Goal: Information Seeking & Learning: Find specific fact

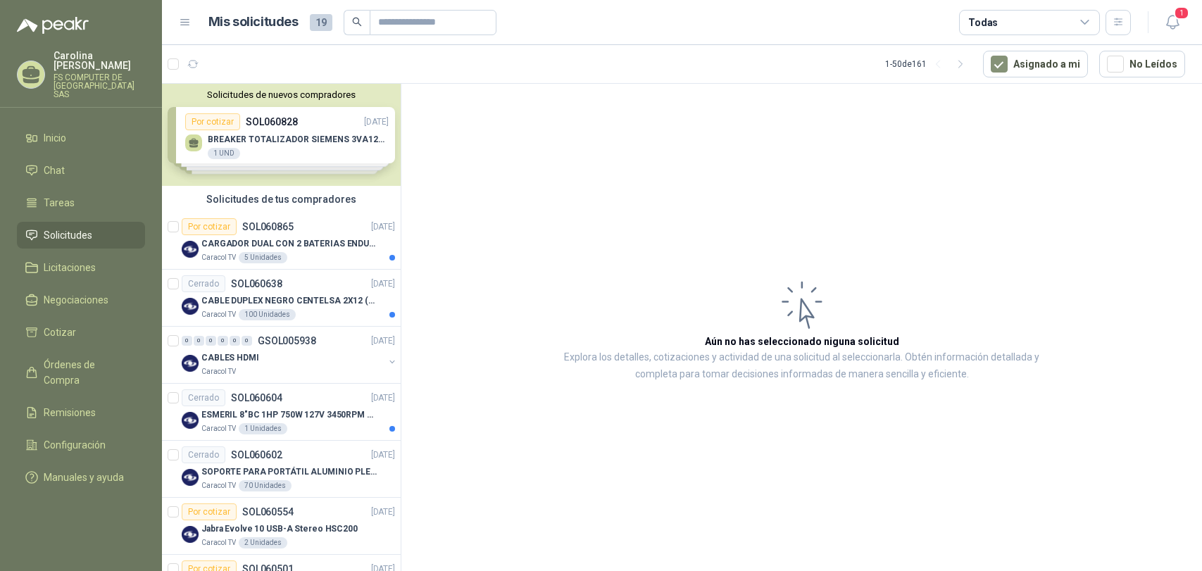
click at [1179, 20] on icon "button" at bounding box center [1173, 22] width 18 height 18
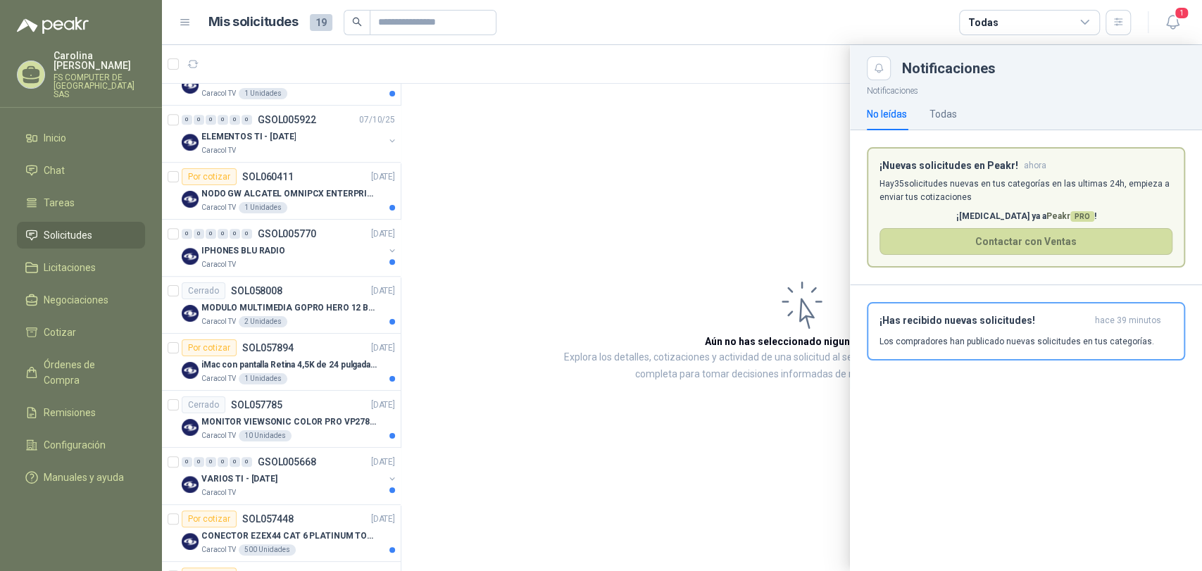
click at [1179, 20] on icon "button" at bounding box center [1173, 22] width 18 height 18
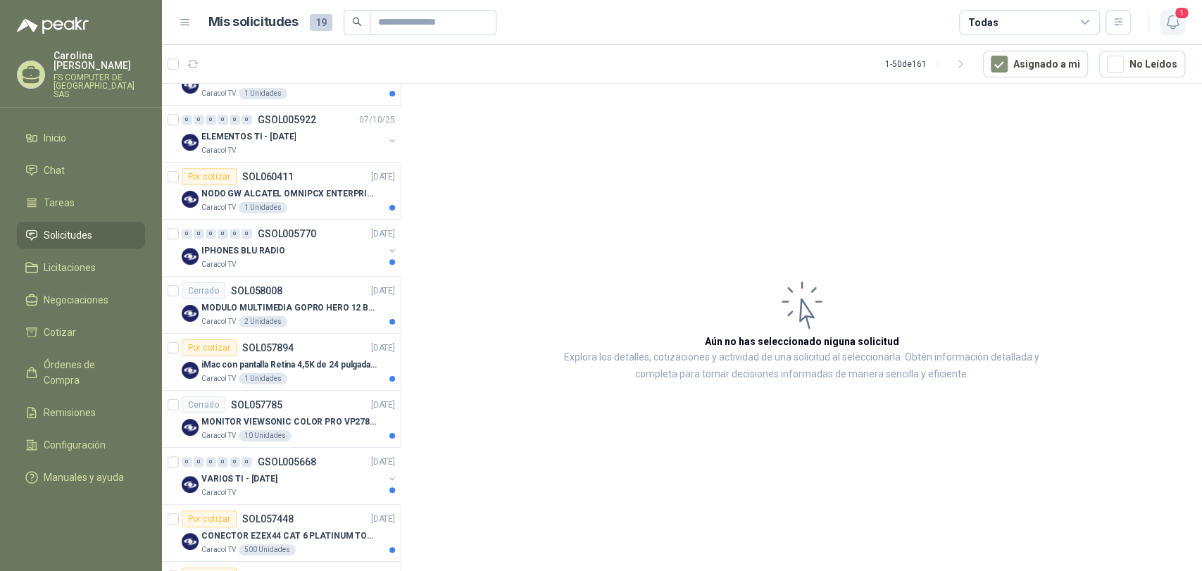
click at [1178, 15] on span "1" at bounding box center [1181, 12] width 15 height 13
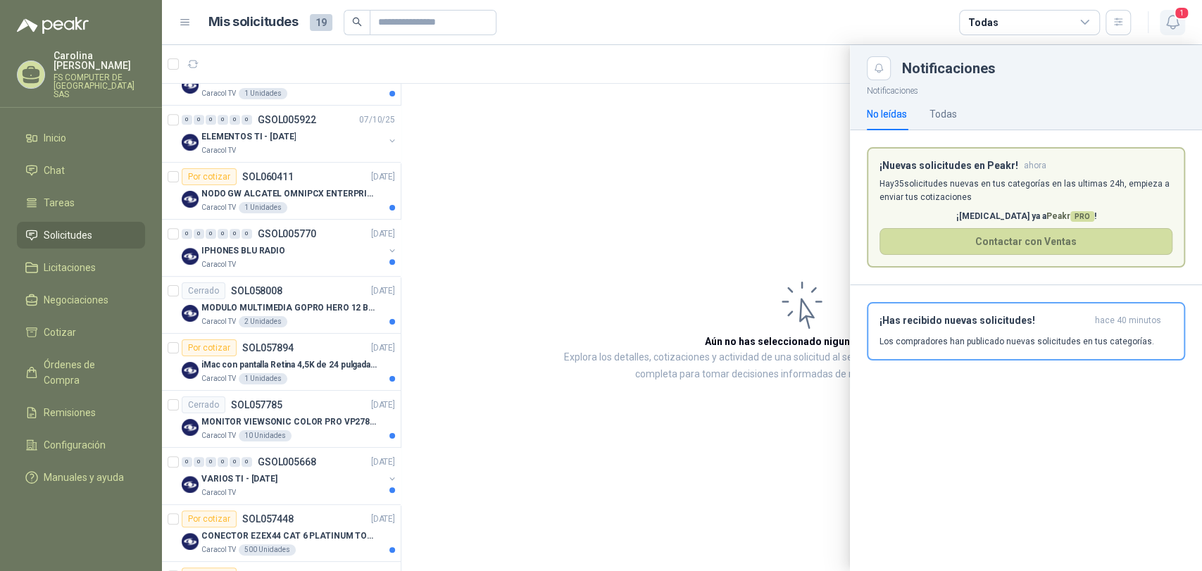
click at [1178, 15] on span "1" at bounding box center [1181, 12] width 15 height 13
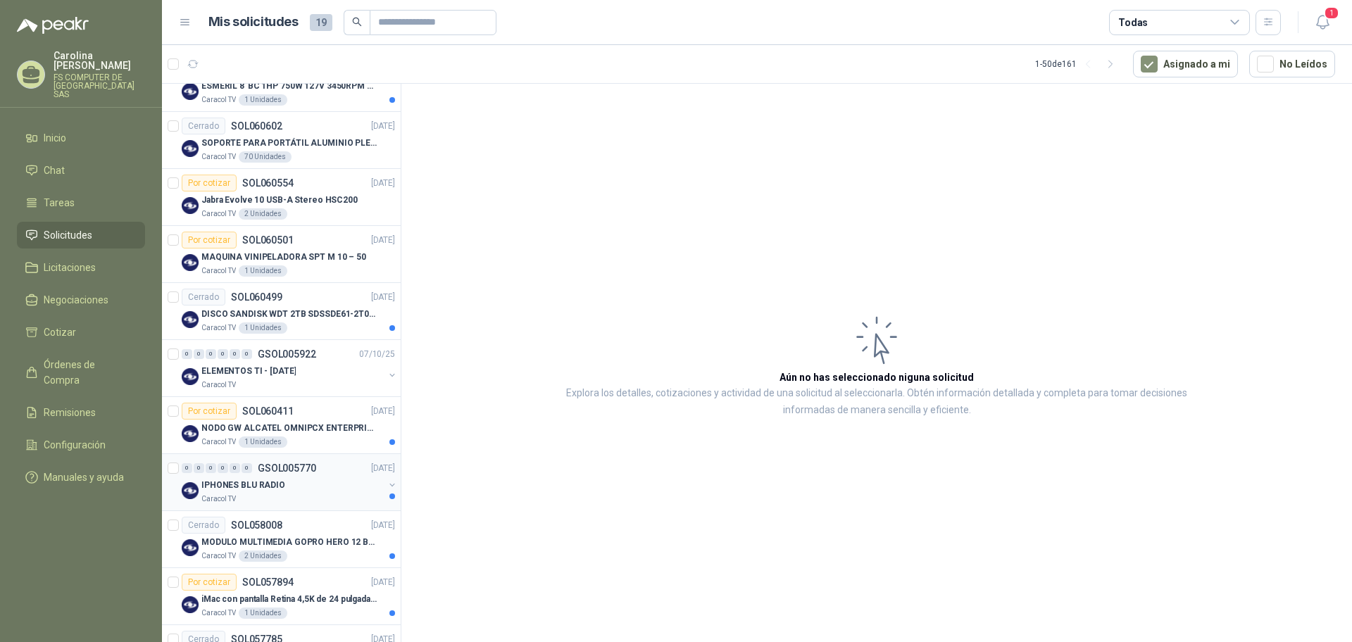
scroll to position [417, 0]
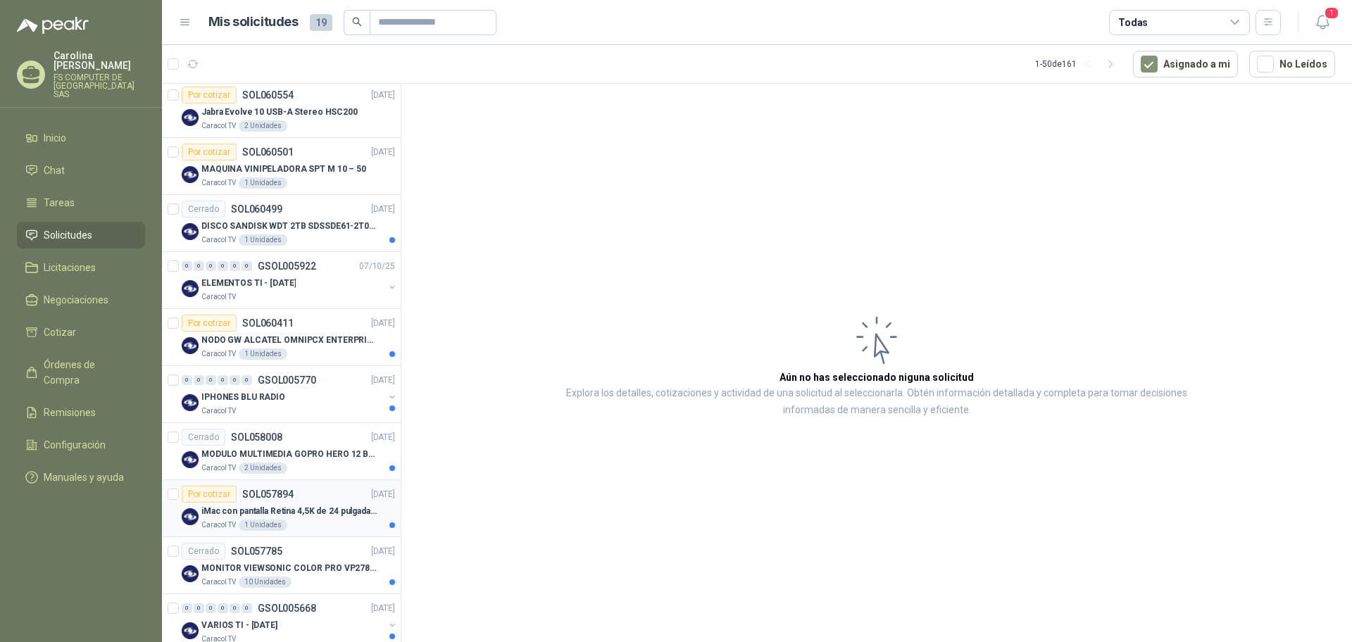
click at [318, 510] on p "iMac con pantalla Retina 4,5K de 24 pulgadas M4" at bounding box center [288, 511] width 175 height 13
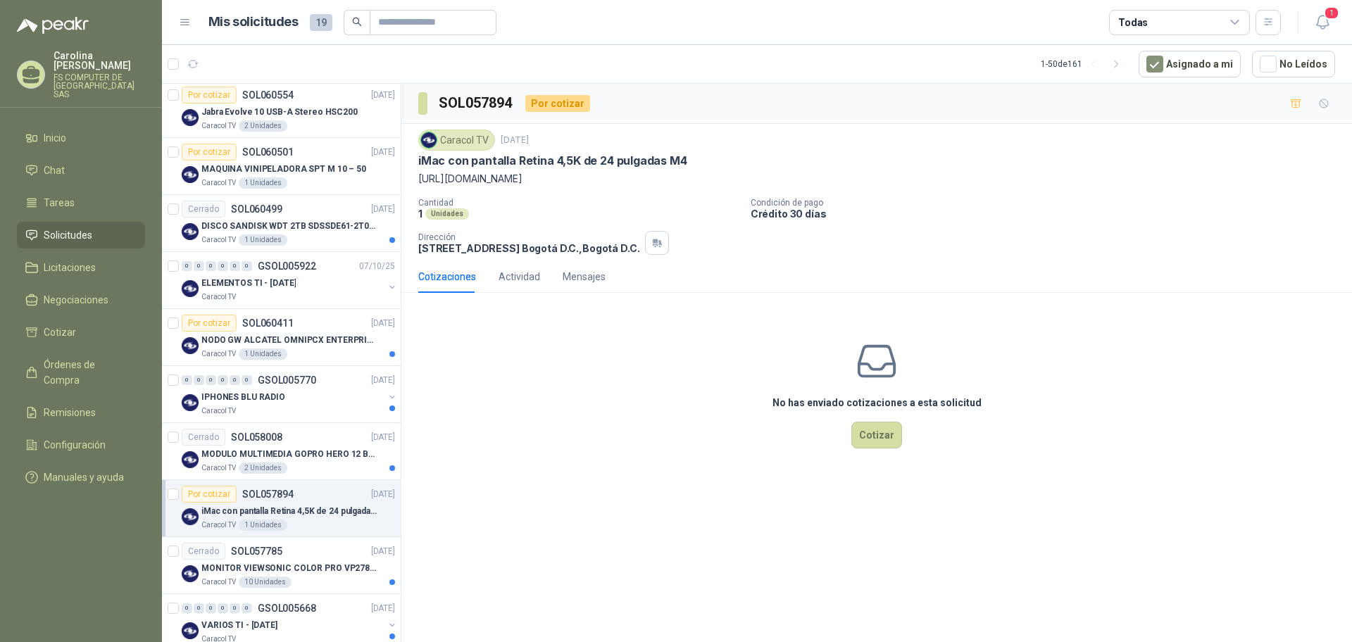
click at [585, 185] on p "[URL][DOMAIN_NAME]" at bounding box center [876, 178] width 917 height 15
click at [585, 182] on p "[URL][DOMAIN_NAME]" at bounding box center [876, 178] width 917 height 15
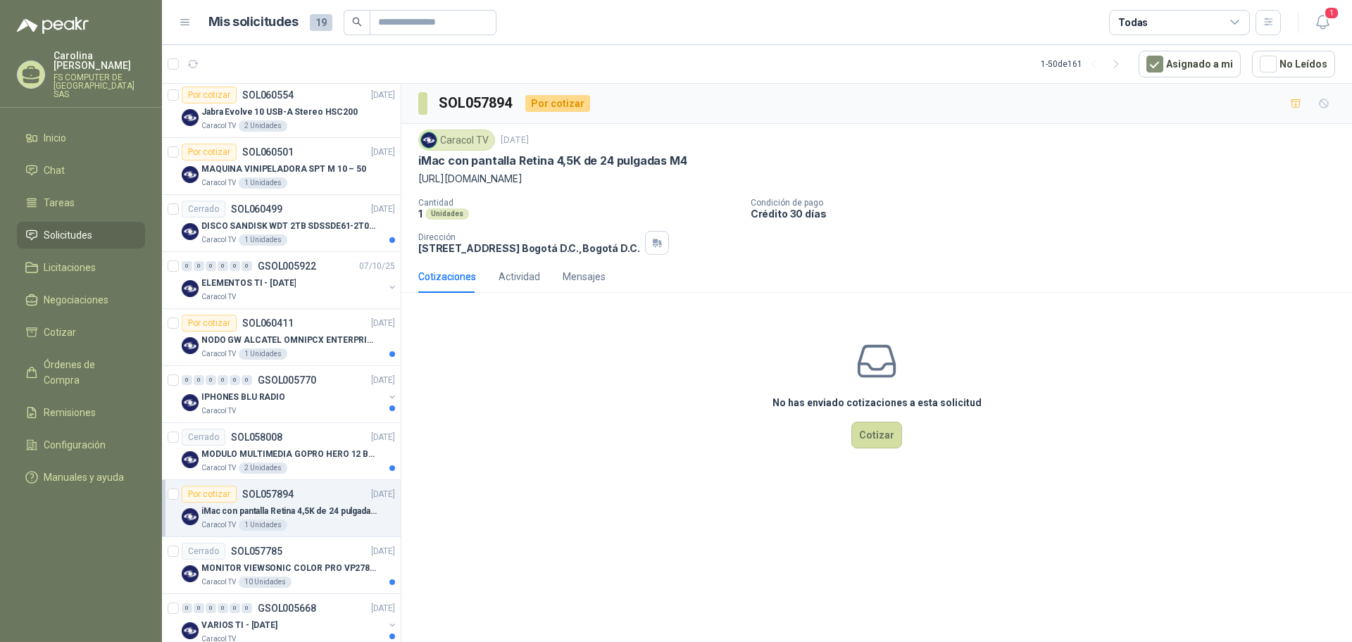
click at [578, 368] on div "No has enviado cotizaciones a esta solicitud Cotizar" at bounding box center [876, 394] width 951 height 180
click at [1201, 23] on icon "button" at bounding box center [1323, 22] width 18 height 18
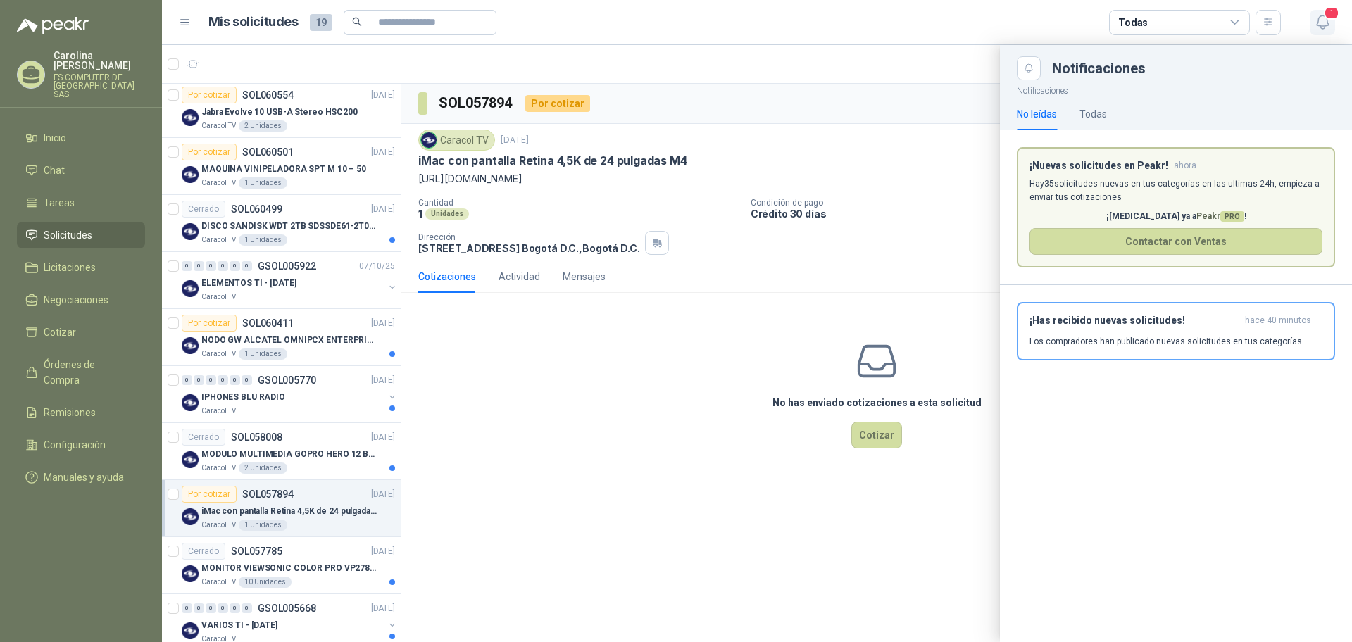
click at [1201, 23] on icon "button" at bounding box center [1323, 22] width 18 height 18
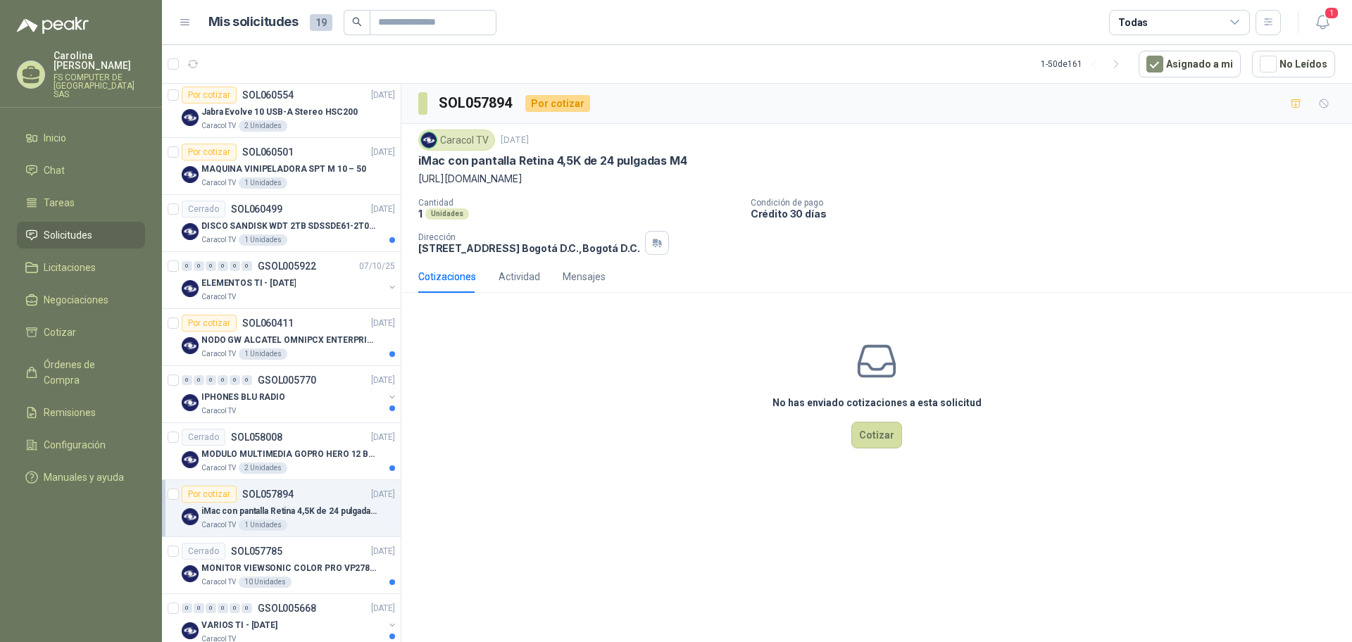
click at [603, 157] on p "iMac con pantalla Retina 4,5K de 24 pulgadas M4" at bounding box center [552, 161] width 269 height 15
copy p "iMac con pantalla Retina 4,5K de 24 pulgadas M4"
click at [1201, 10] on span "1" at bounding box center [1331, 12] width 15 height 13
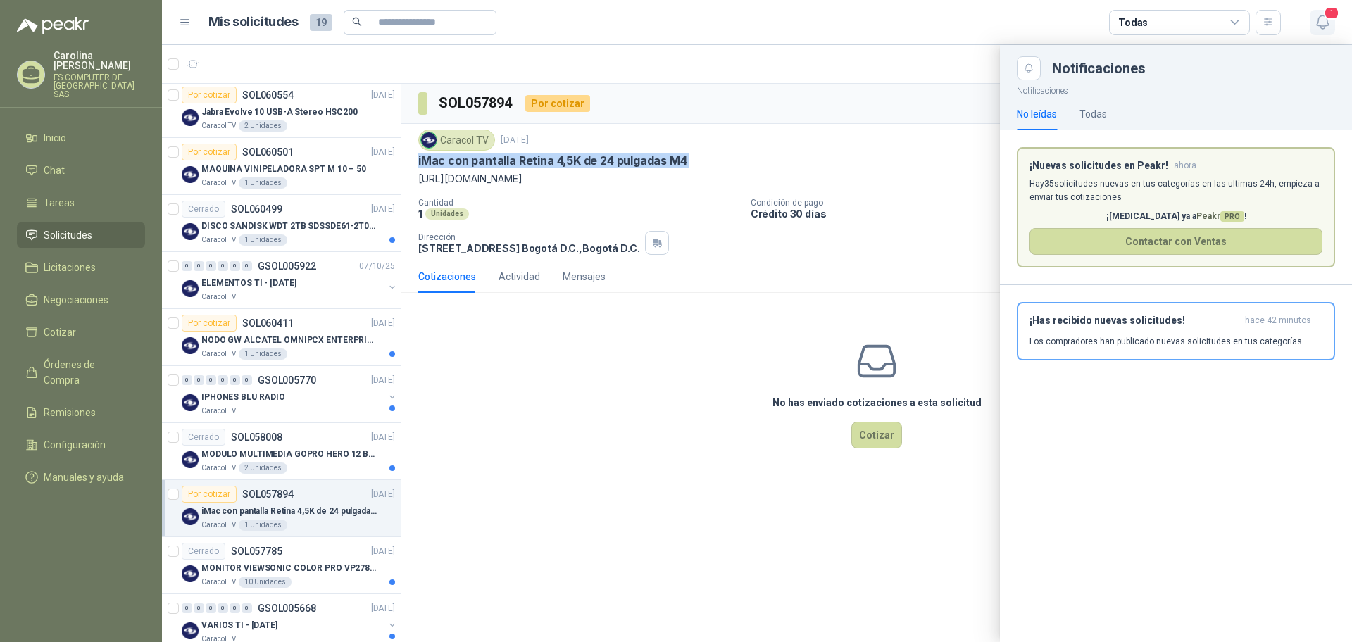
drag, startPoint x: 1328, startPoint y: 10, endPoint x: 1320, endPoint y: 13, distance: 8.5
click at [1201, 11] on span "1" at bounding box center [1331, 12] width 15 height 13
